Goal: Information Seeking & Learning: Learn about a topic

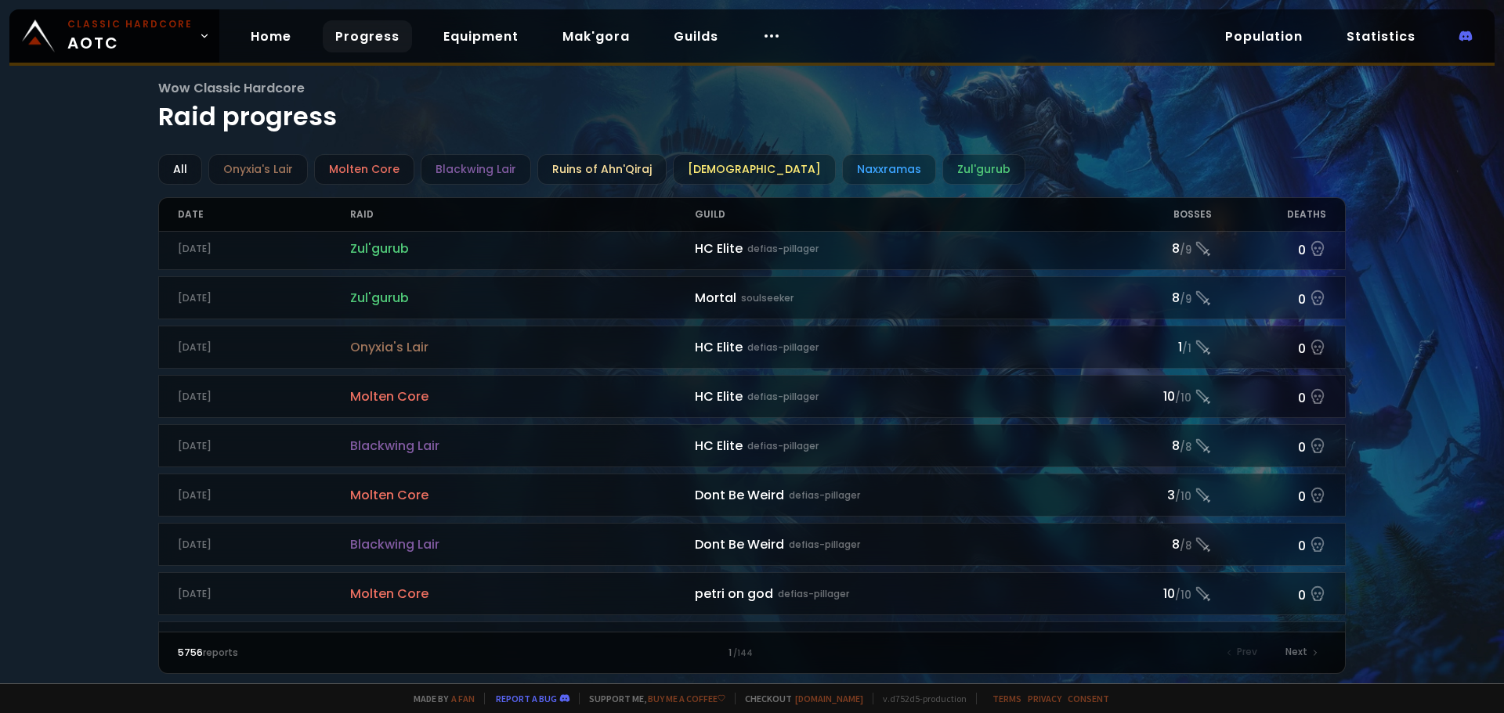
scroll to position [1018, 0]
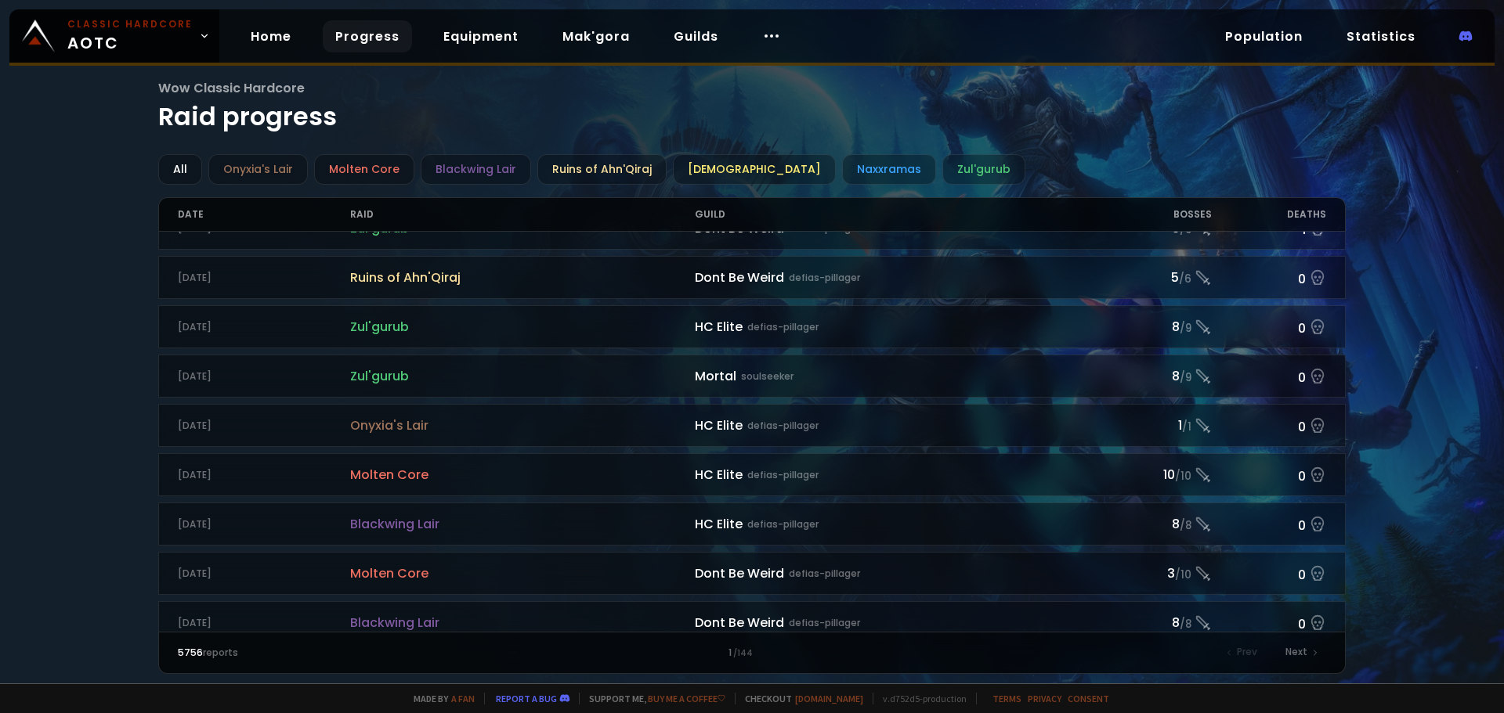
drag, startPoint x: 634, startPoint y: 332, endPoint x: 653, endPoint y: 353, distance: 28.8
drag, startPoint x: 653, startPoint y: 353, endPoint x: 33, endPoint y: 237, distance: 631.0
click at [20, 237] on div "Wow Classic Hardcore Raid progress All Onyxia's Lair Molten Core Blackwing Lair…" at bounding box center [752, 342] width 1504 height 684
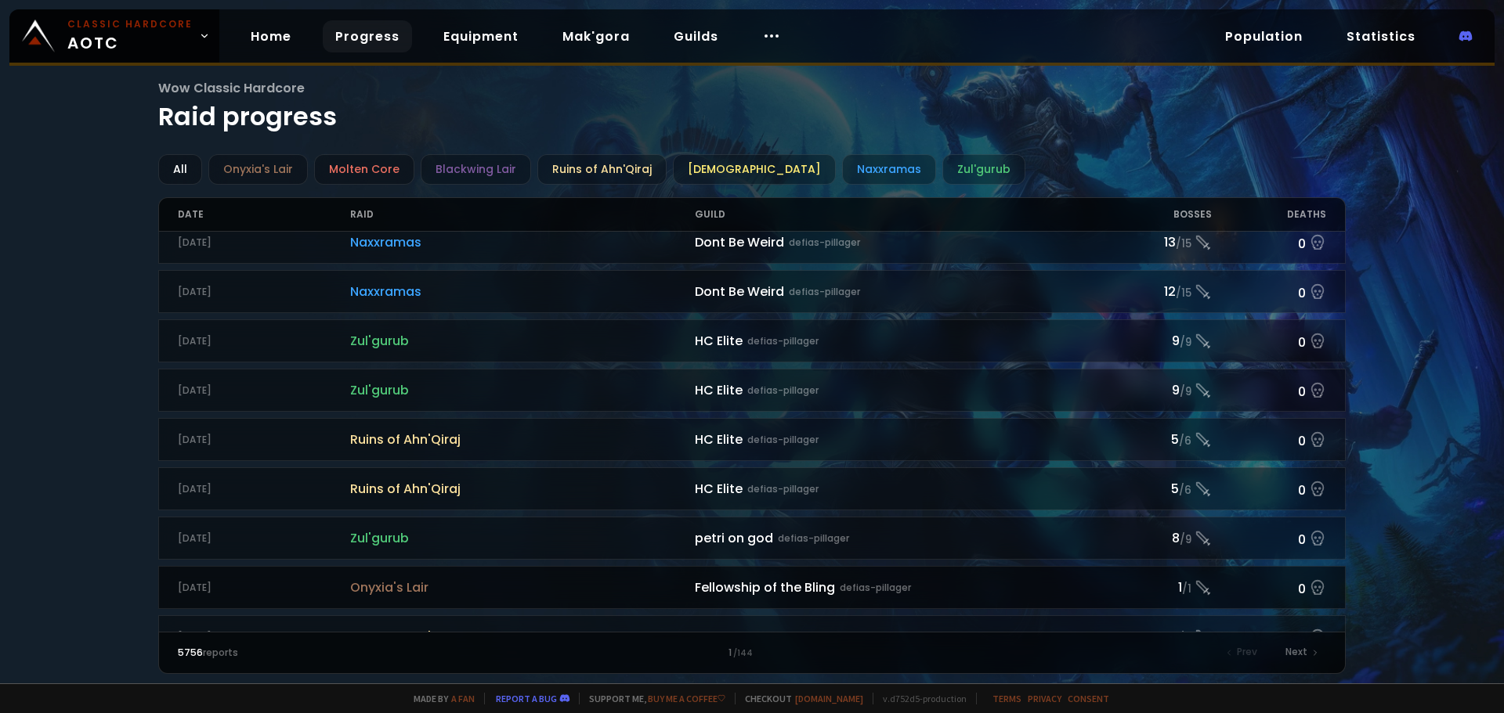
scroll to position [0, 0]
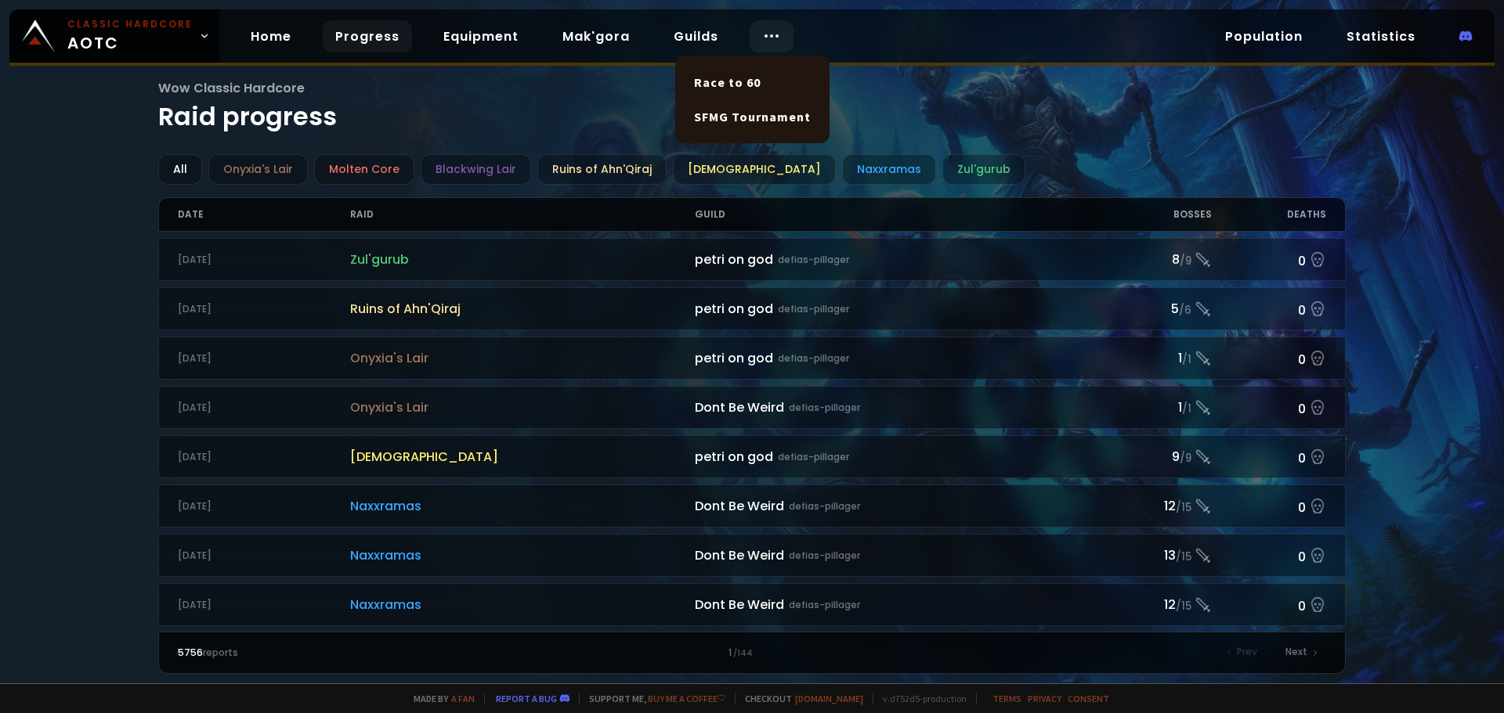
click at [763, 41] on icon at bounding box center [771, 36] width 19 height 19
click at [370, 41] on link "Progress" at bounding box center [367, 36] width 89 height 32
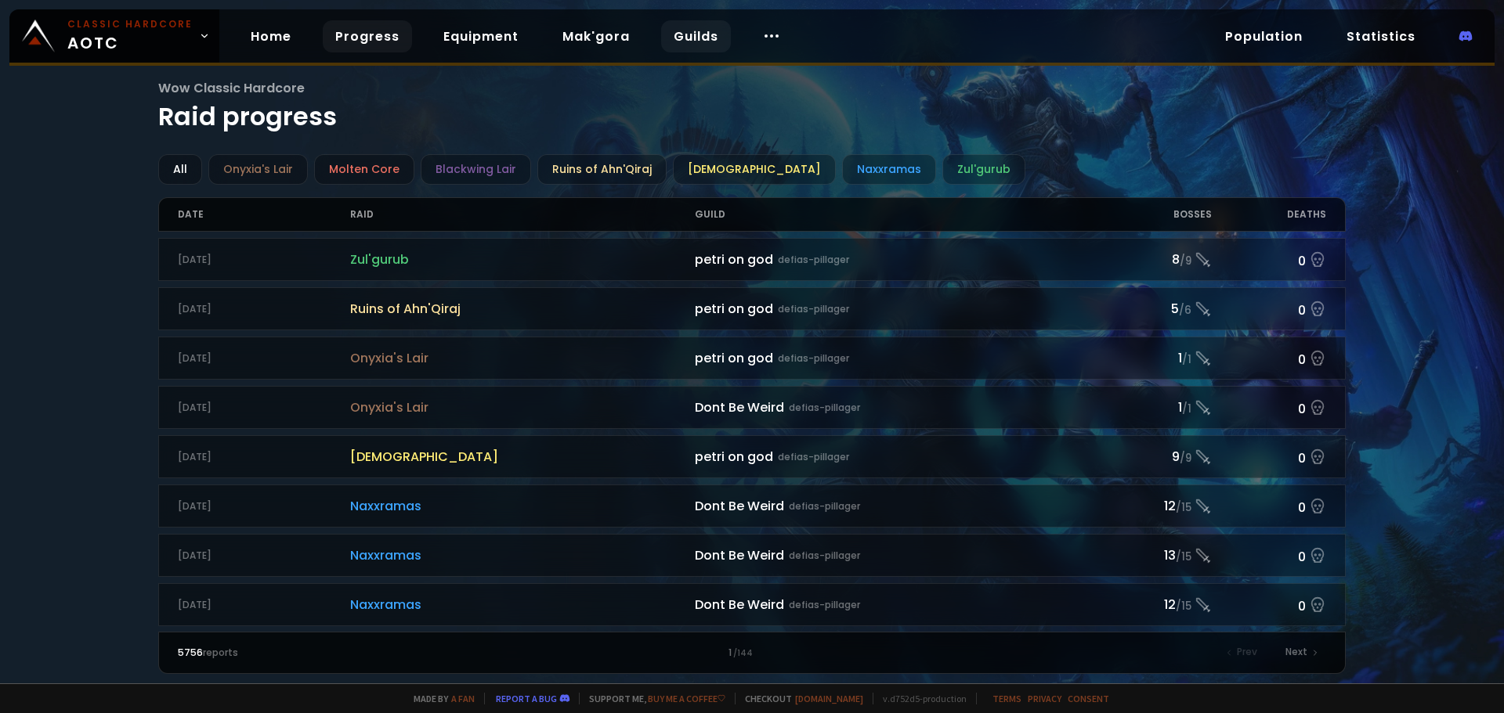
click at [677, 44] on link "Guilds" at bounding box center [696, 36] width 70 height 32
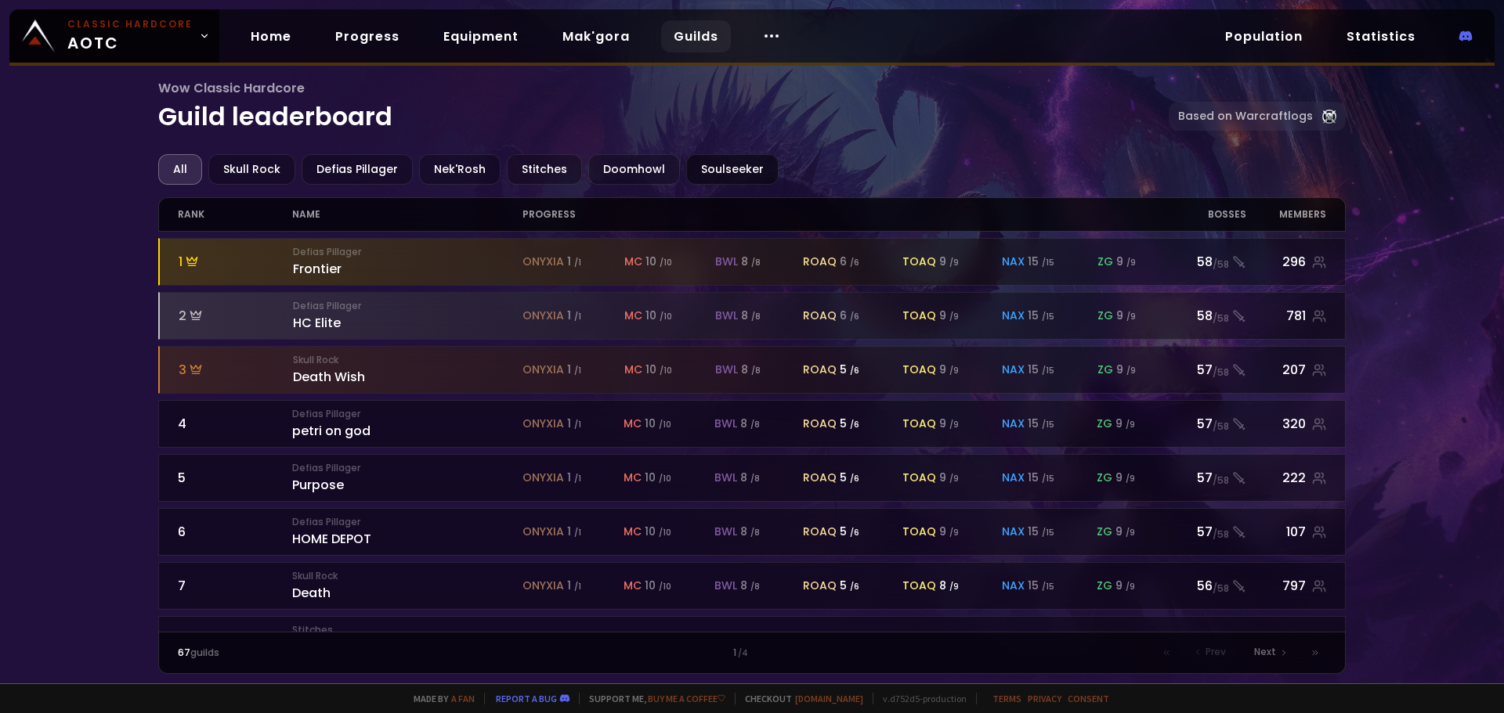
click at [713, 169] on div "Soulseeker" at bounding box center [732, 169] width 92 height 31
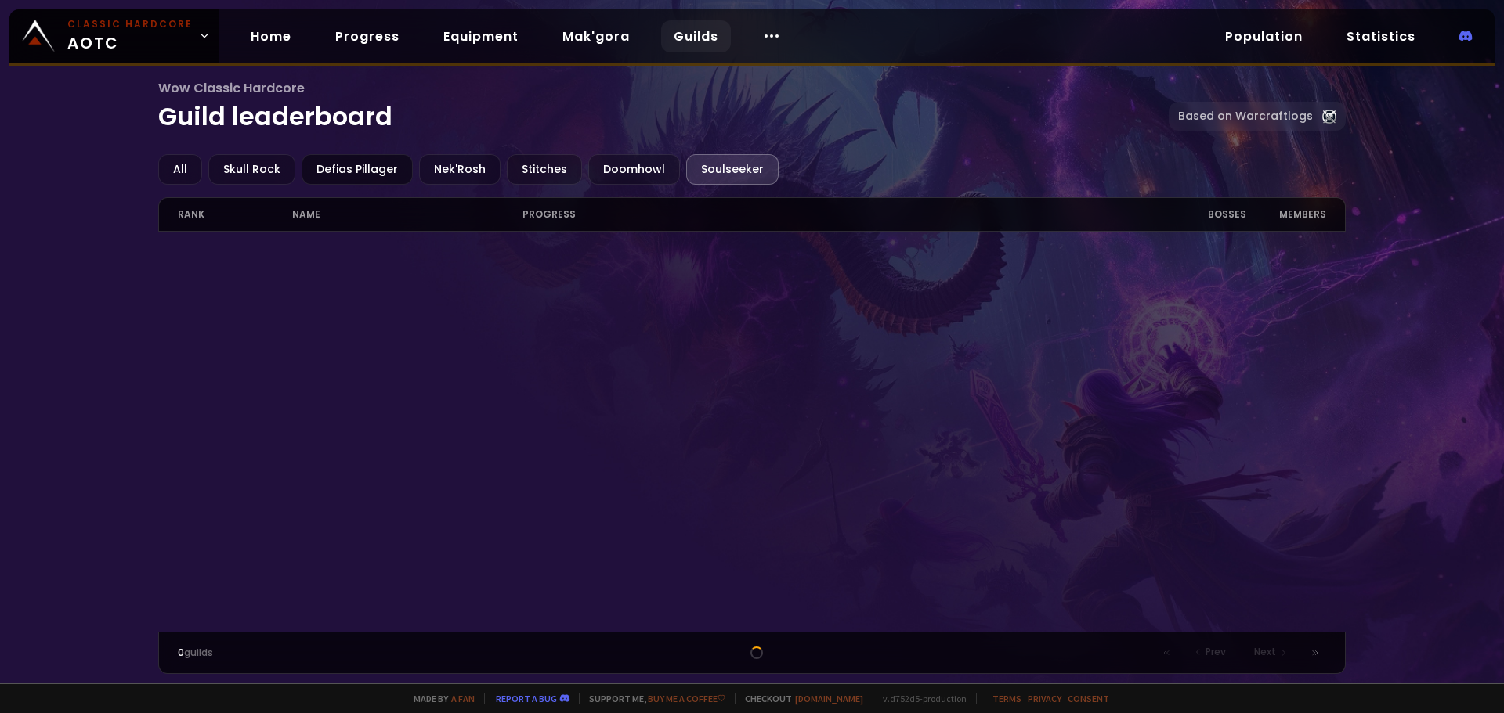
click at [332, 172] on div "Defias Pillager" at bounding box center [357, 169] width 111 height 31
click at [458, 172] on div "Nek'Rosh" at bounding box center [459, 169] width 81 height 31
click at [565, 168] on div "Stitches" at bounding box center [544, 169] width 75 height 31
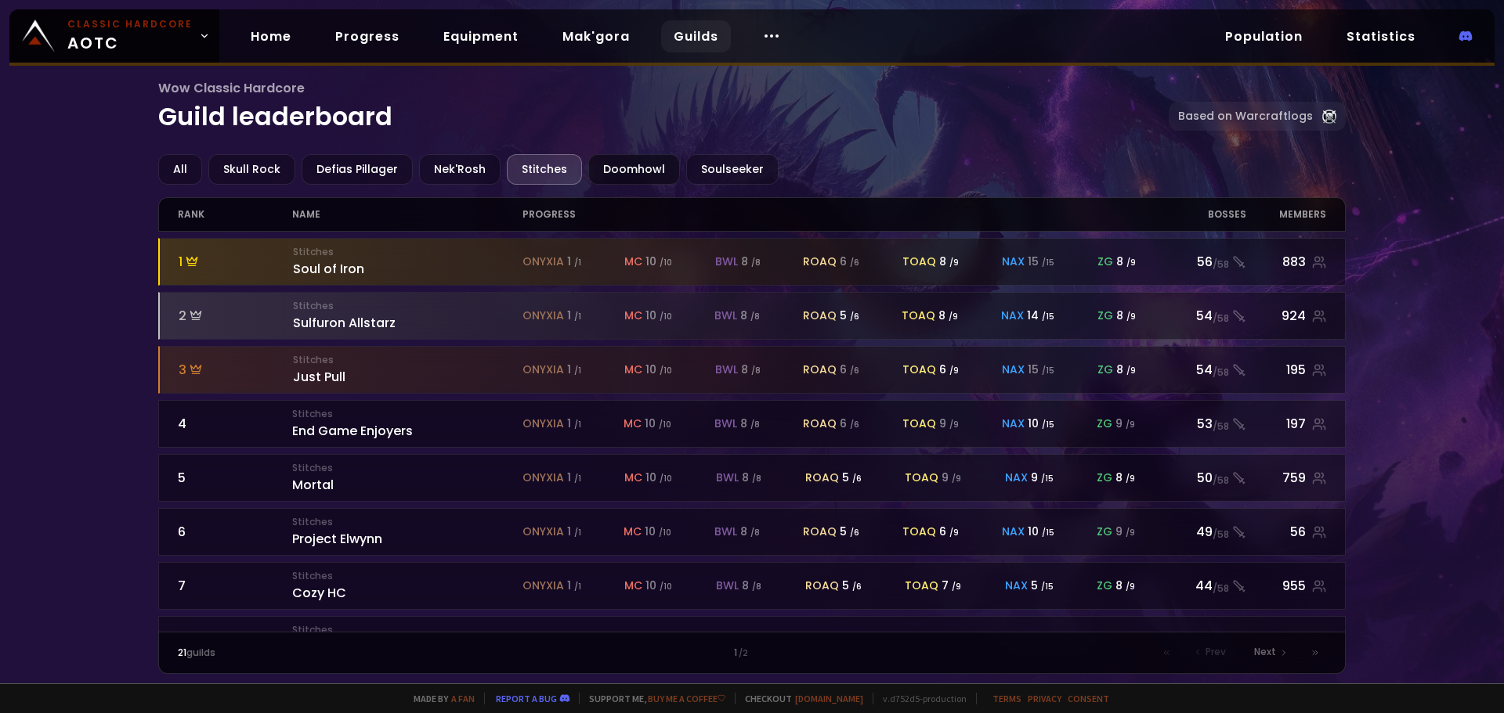
drag, startPoint x: 677, startPoint y: 167, endPoint x: 660, endPoint y: 166, distance: 16.5
click at [665, 166] on div "All Skull Rock Defias Pillager Nek'Rosh Stitches Doomhowl Soulseeker" at bounding box center [752, 169] width 1188 height 31
click at [735, 171] on div "Soulseeker" at bounding box center [732, 169] width 92 height 31
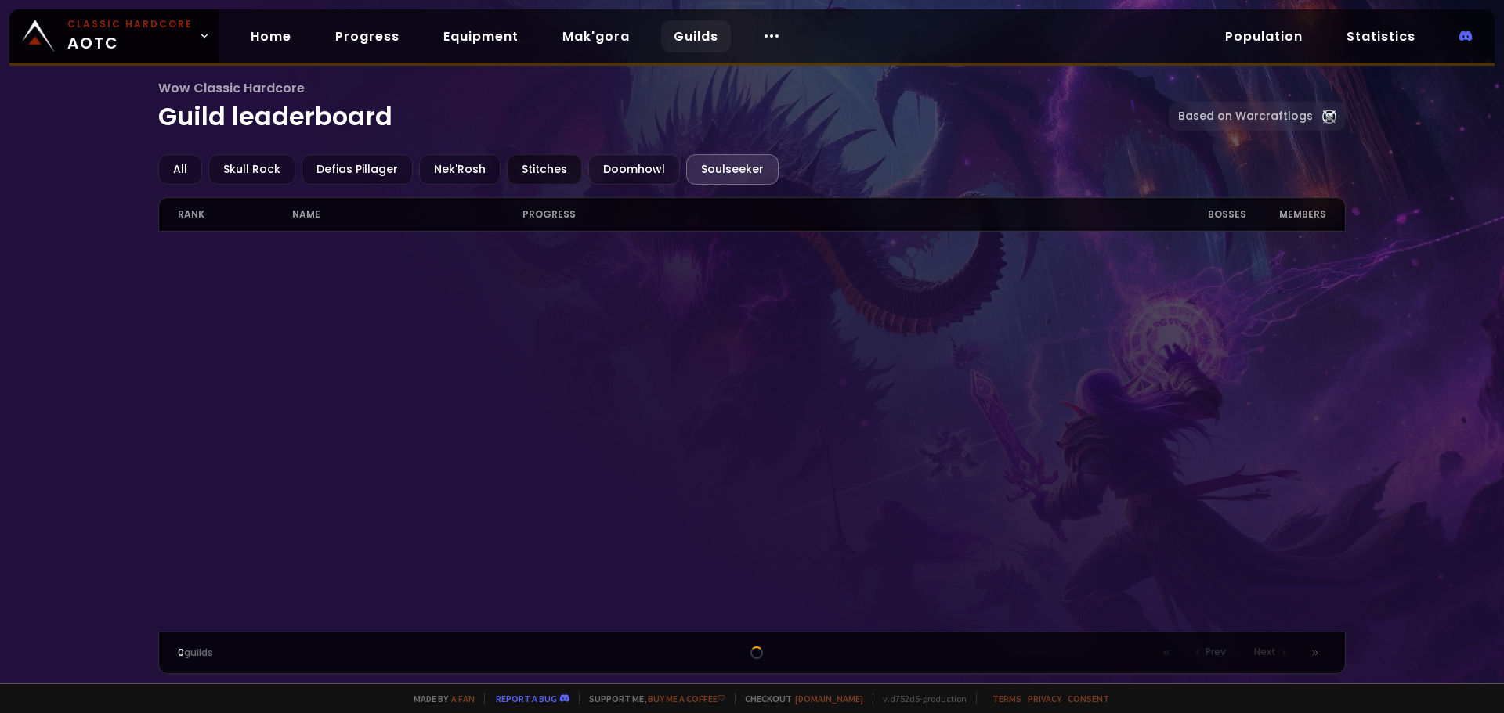
click at [509, 162] on div "Stitches" at bounding box center [544, 169] width 75 height 31
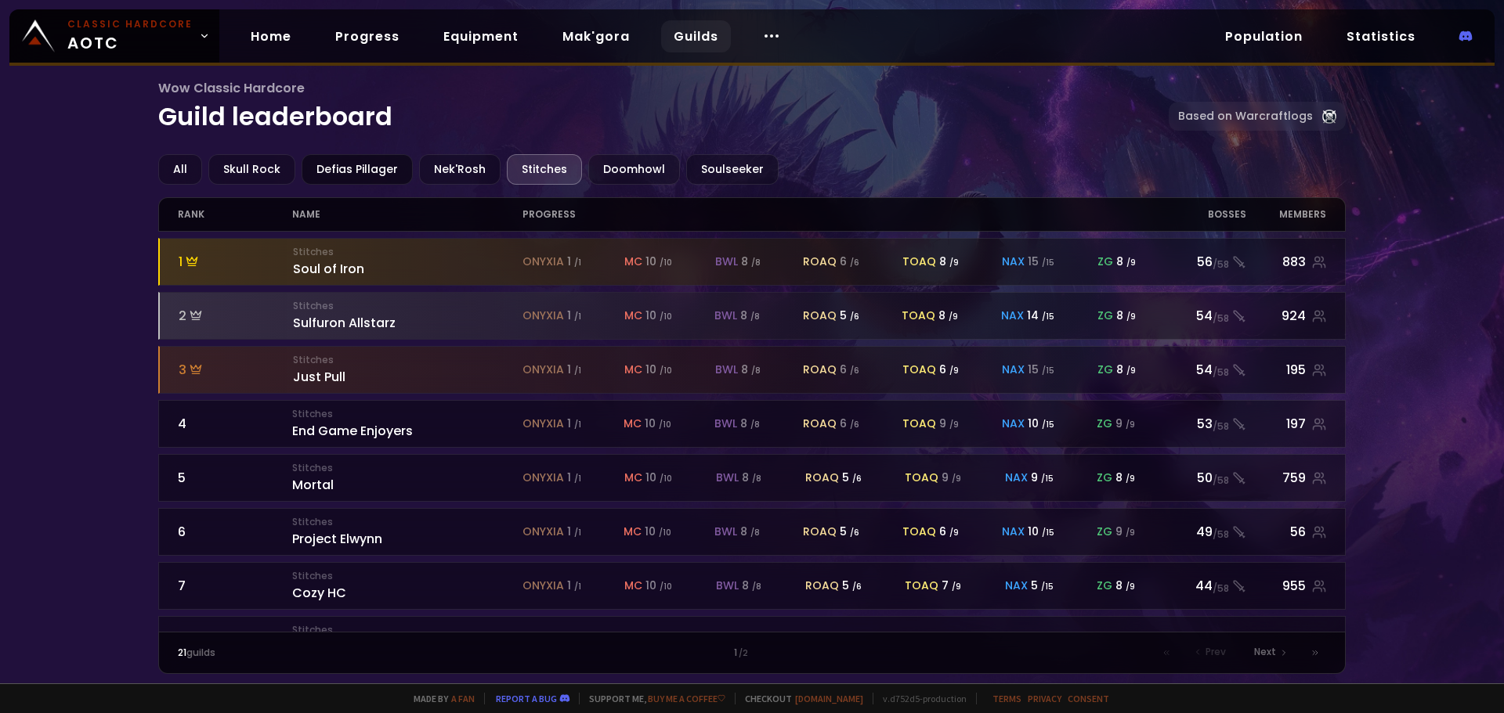
click at [356, 165] on div "Defias Pillager" at bounding box center [357, 169] width 111 height 31
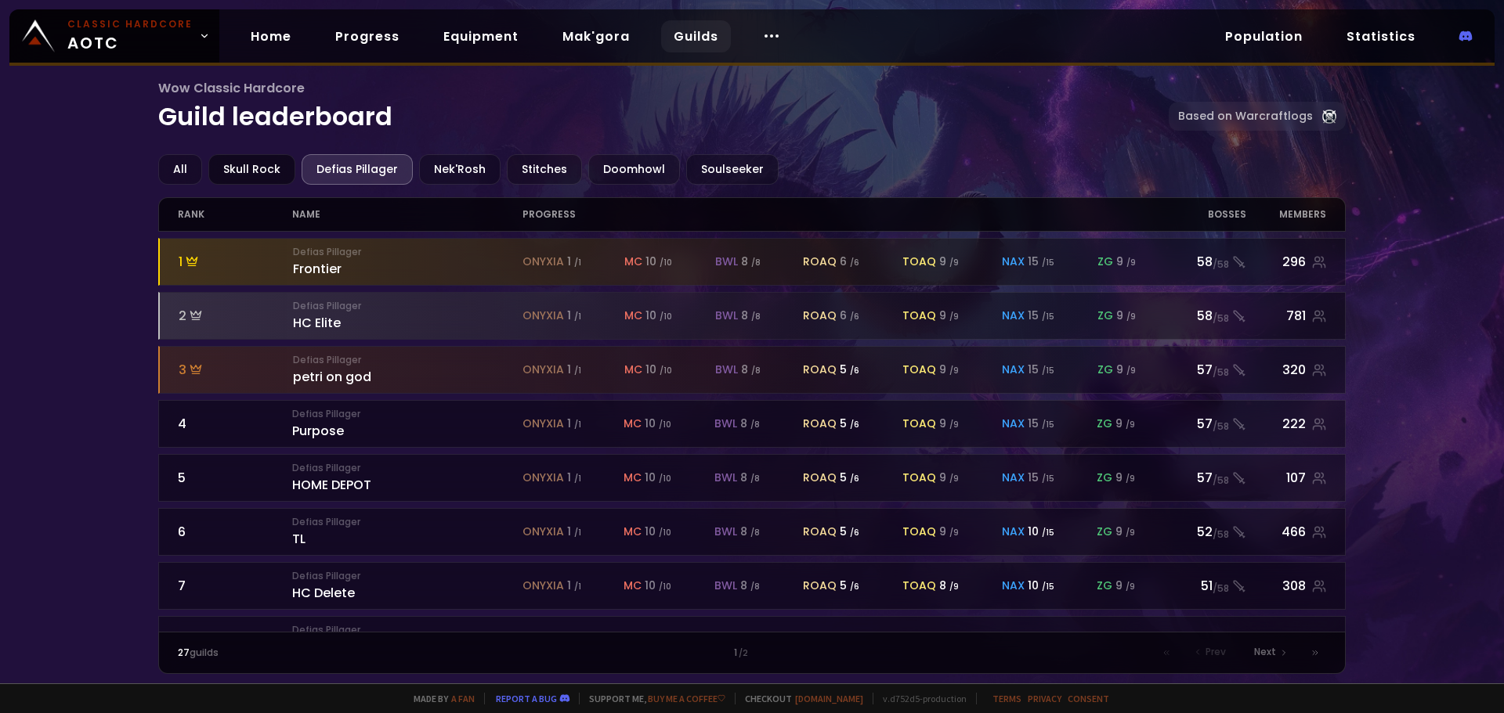
click at [281, 164] on div "Skull Rock" at bounding box center [251, 169] width 87 height 31
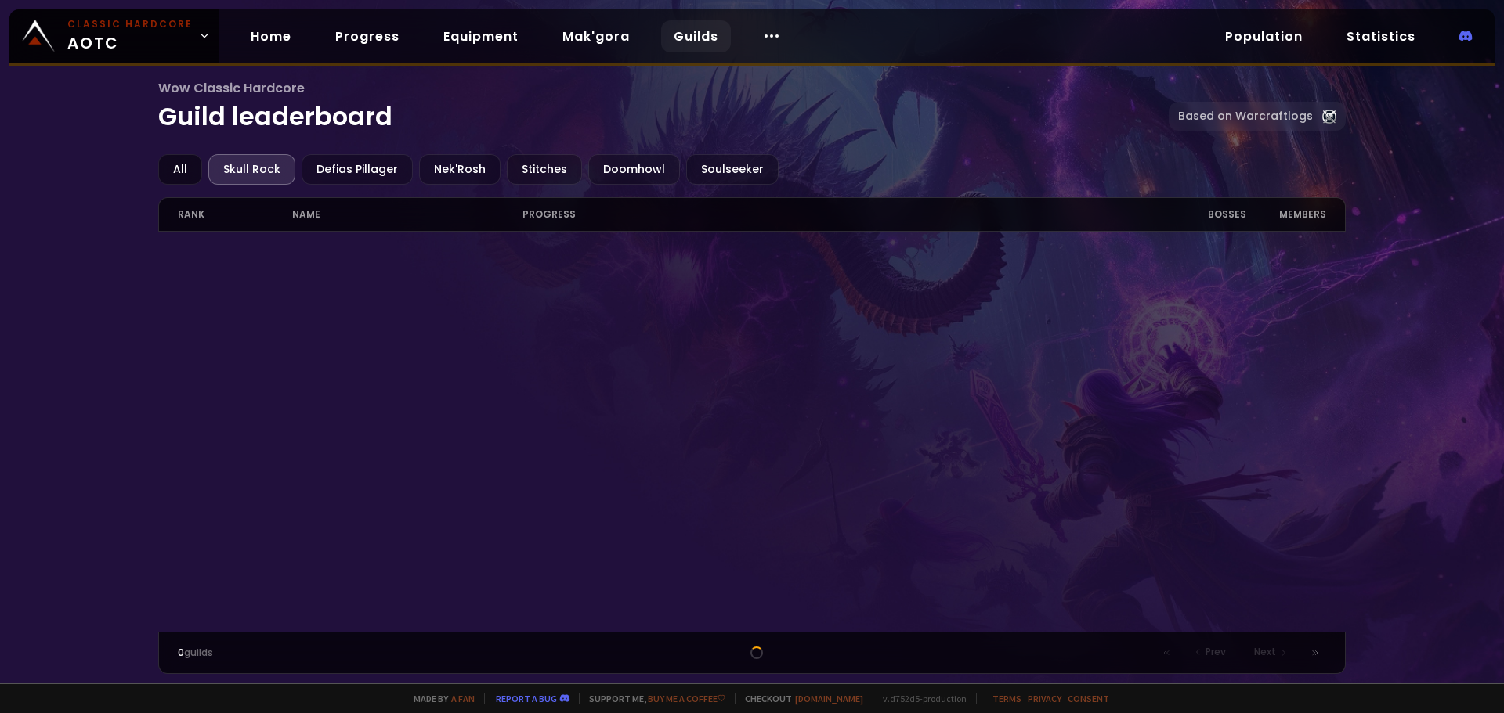
click at [186, 167] on div "All" at bounding box center [180, 169] width 44 height 31
